Goal: Find specific page/section: Find specific page/section

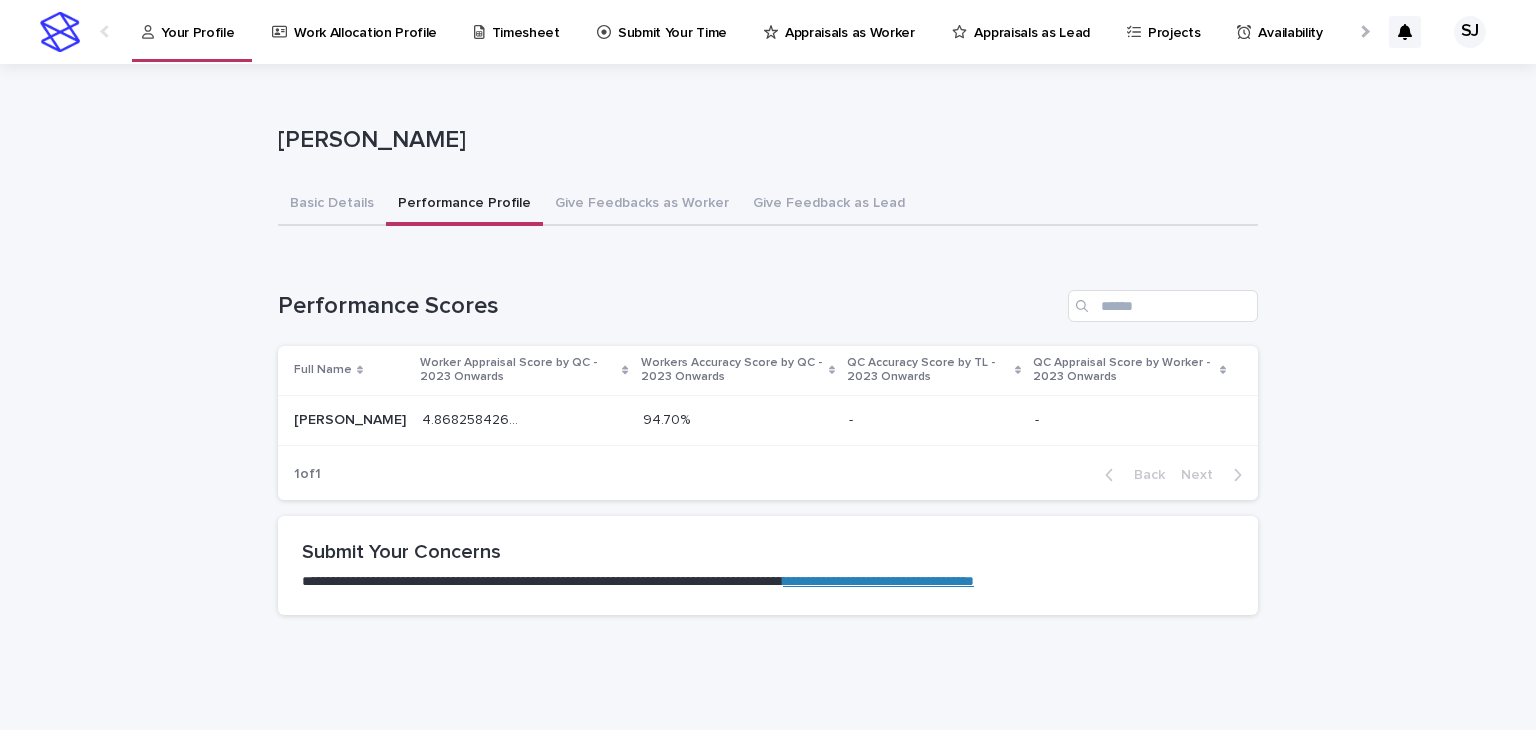
click at [476, 413] on p "4.8682584269662925" at bounding box center [474, 418] width 104 height 21
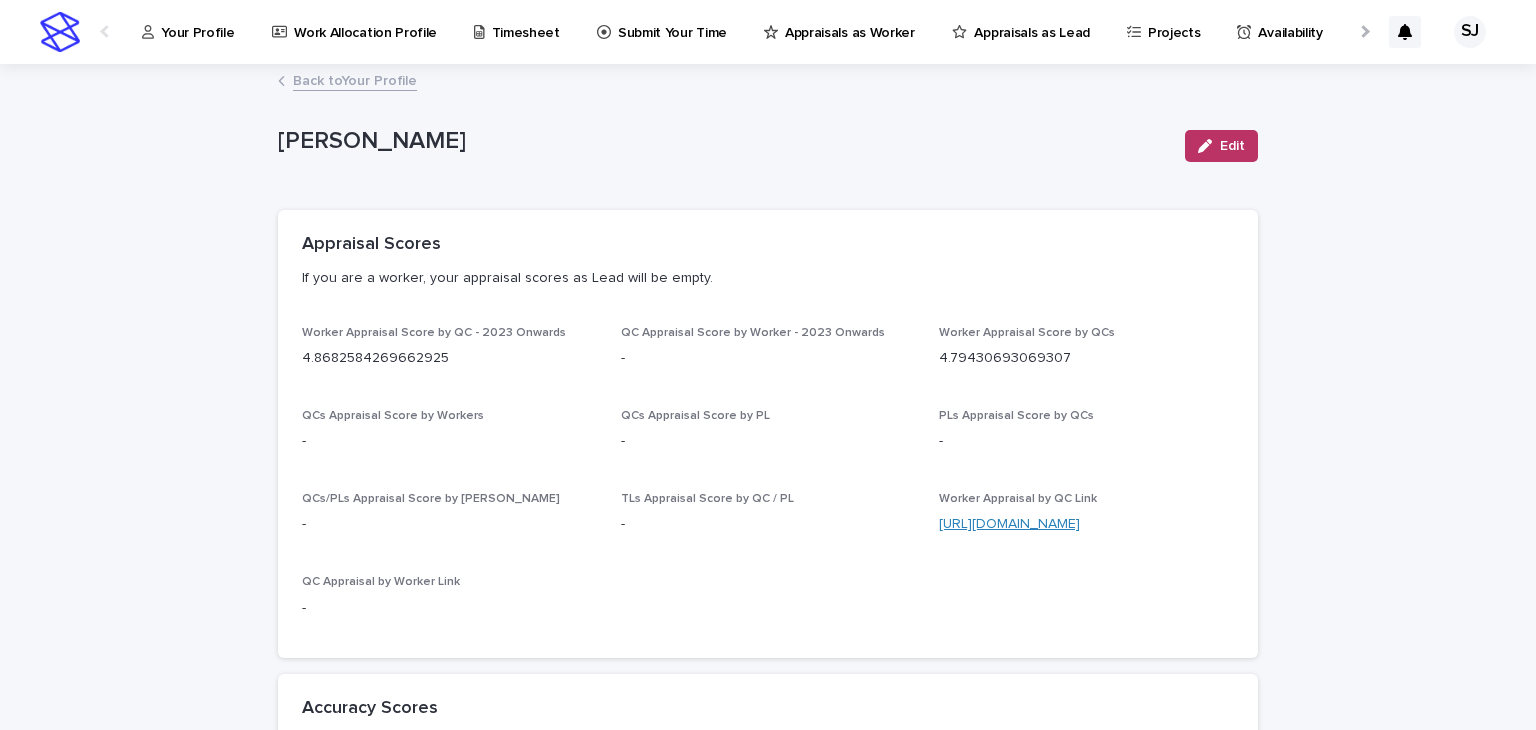
click at [1060, 520] on link "[URL][DOMAIN_NAME]" at bounding box center [1009, 524] width 141 height 14
click at [212, 20] on p "Your Profile" at bounding box center [197, 21] width 73 height 42
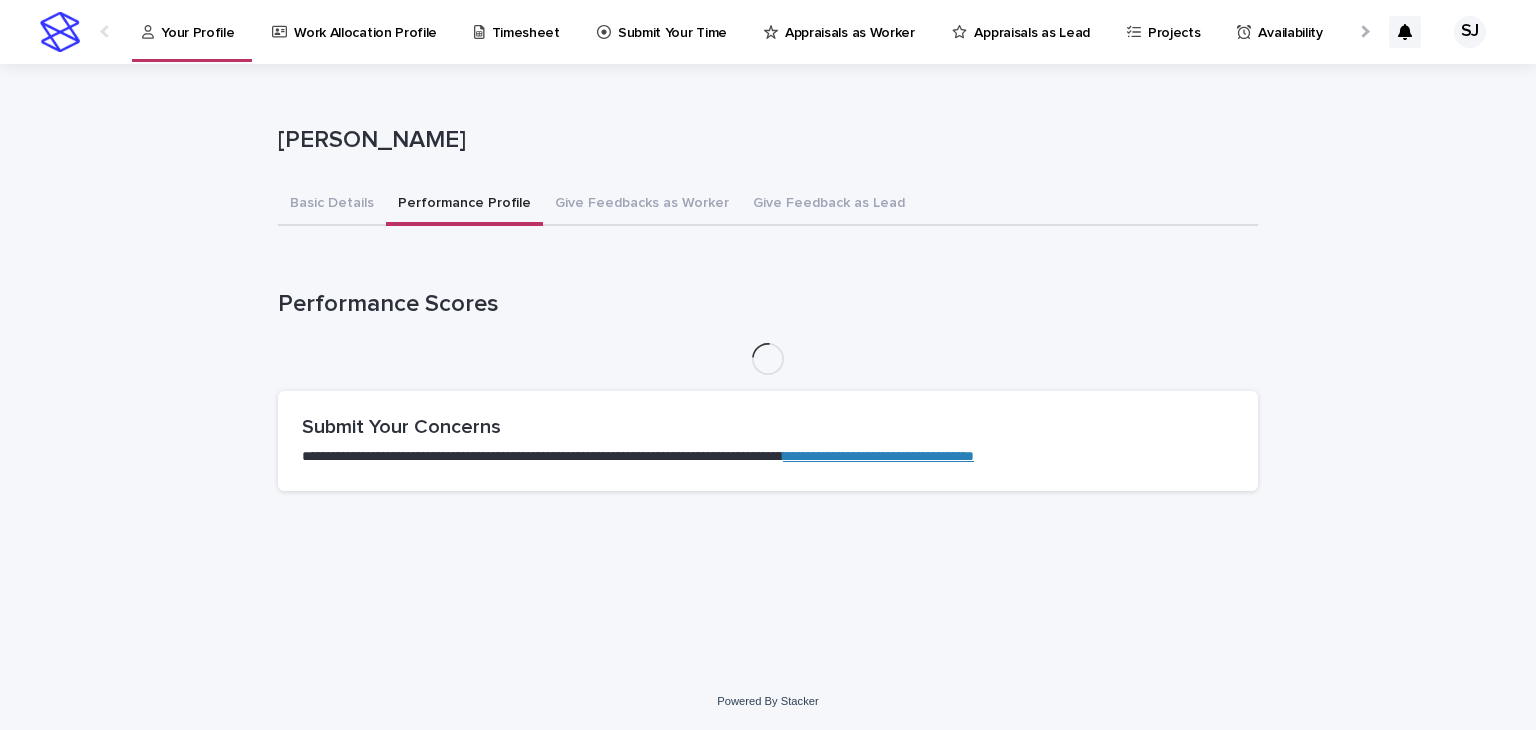
click at [424, 195] on button "Performance Profile" at bounding box center [464, 205] width 157 height 42
